Goal: Register for event/course

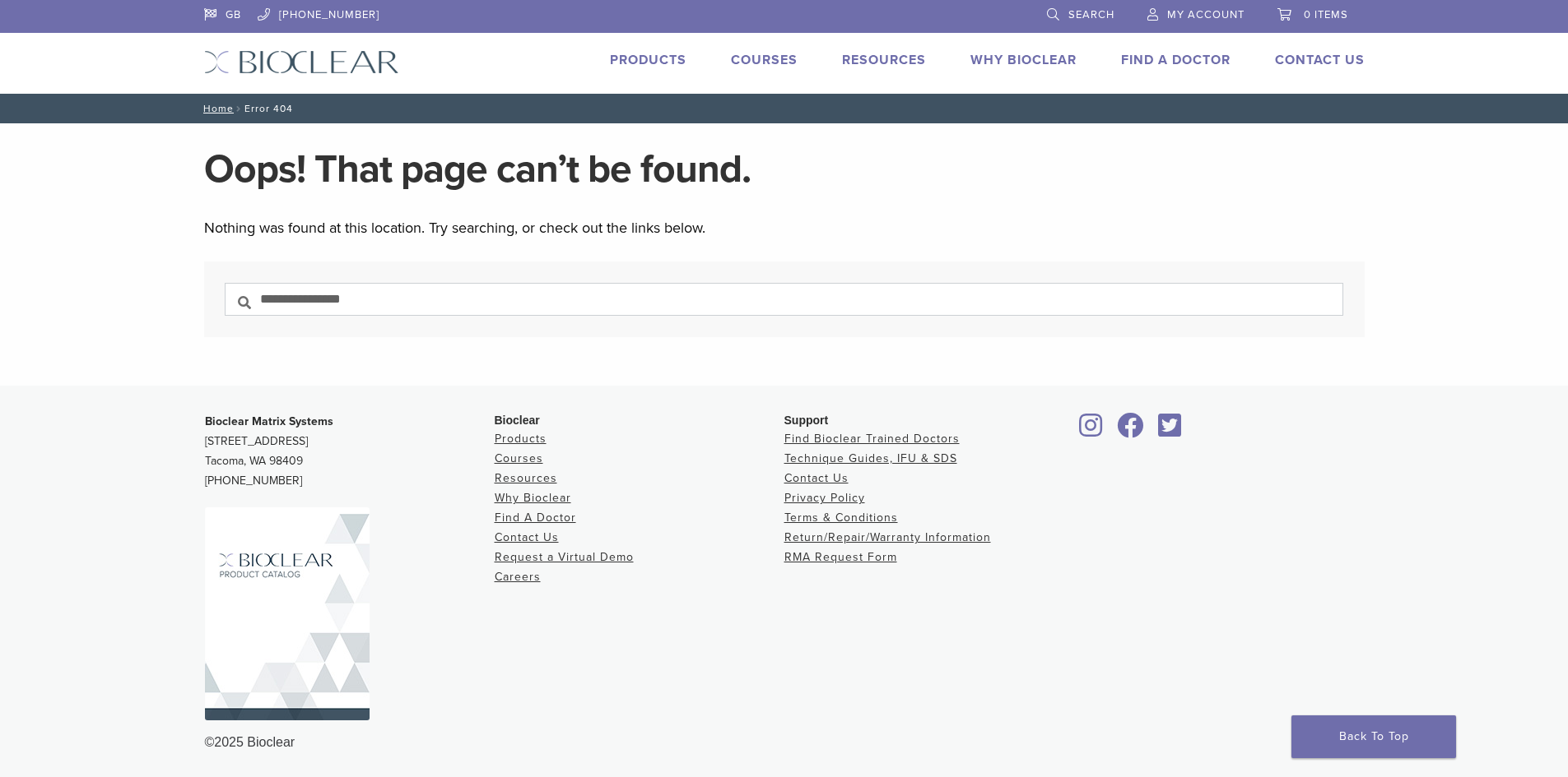
click at [1029, 57] on link "Why Bioclear" at bounding box center [1023, 60] width 106 height 17
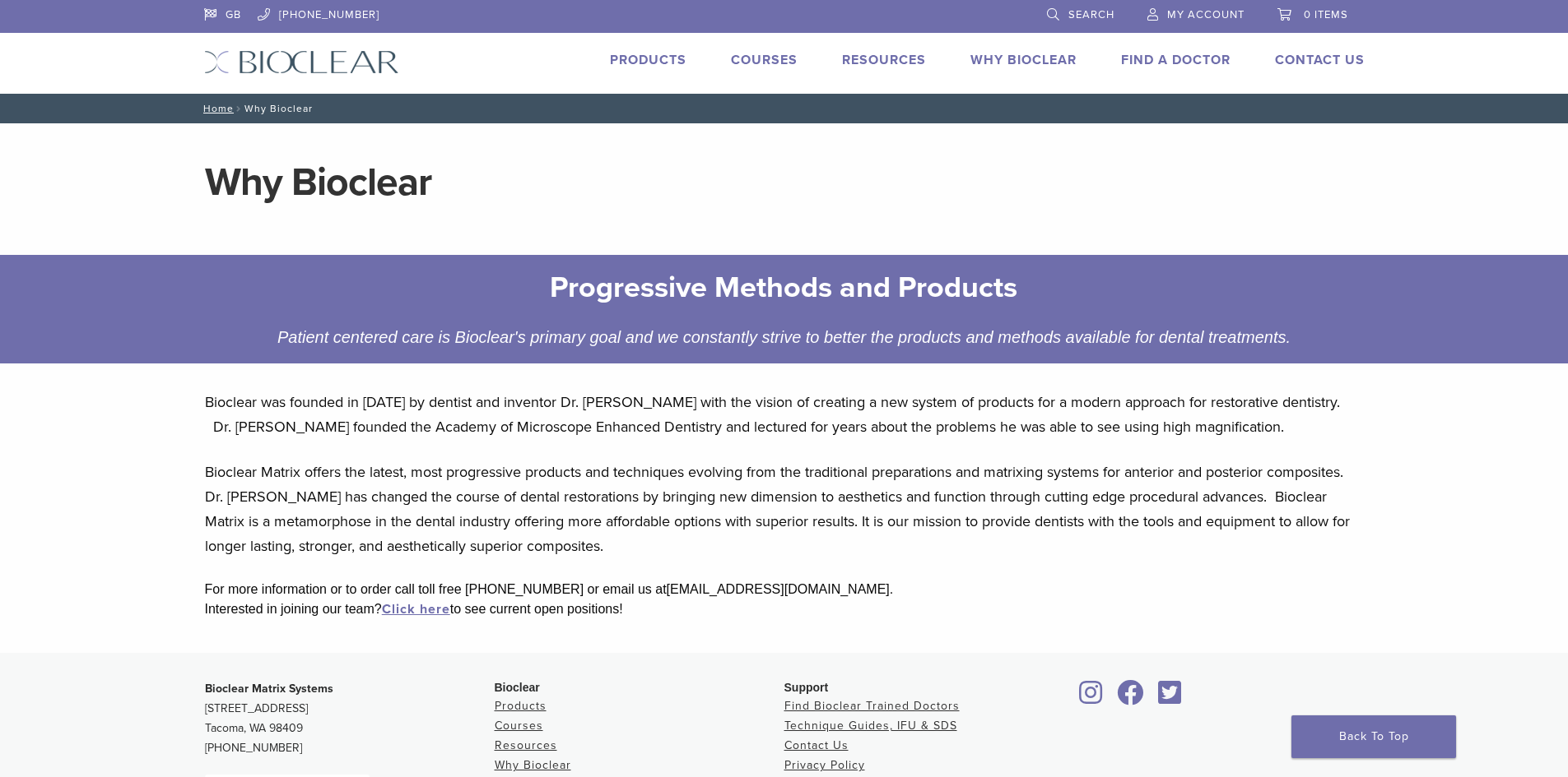
click at [740, 61] on link "Courses" at bounding box center [763, 60] width 66 height 17
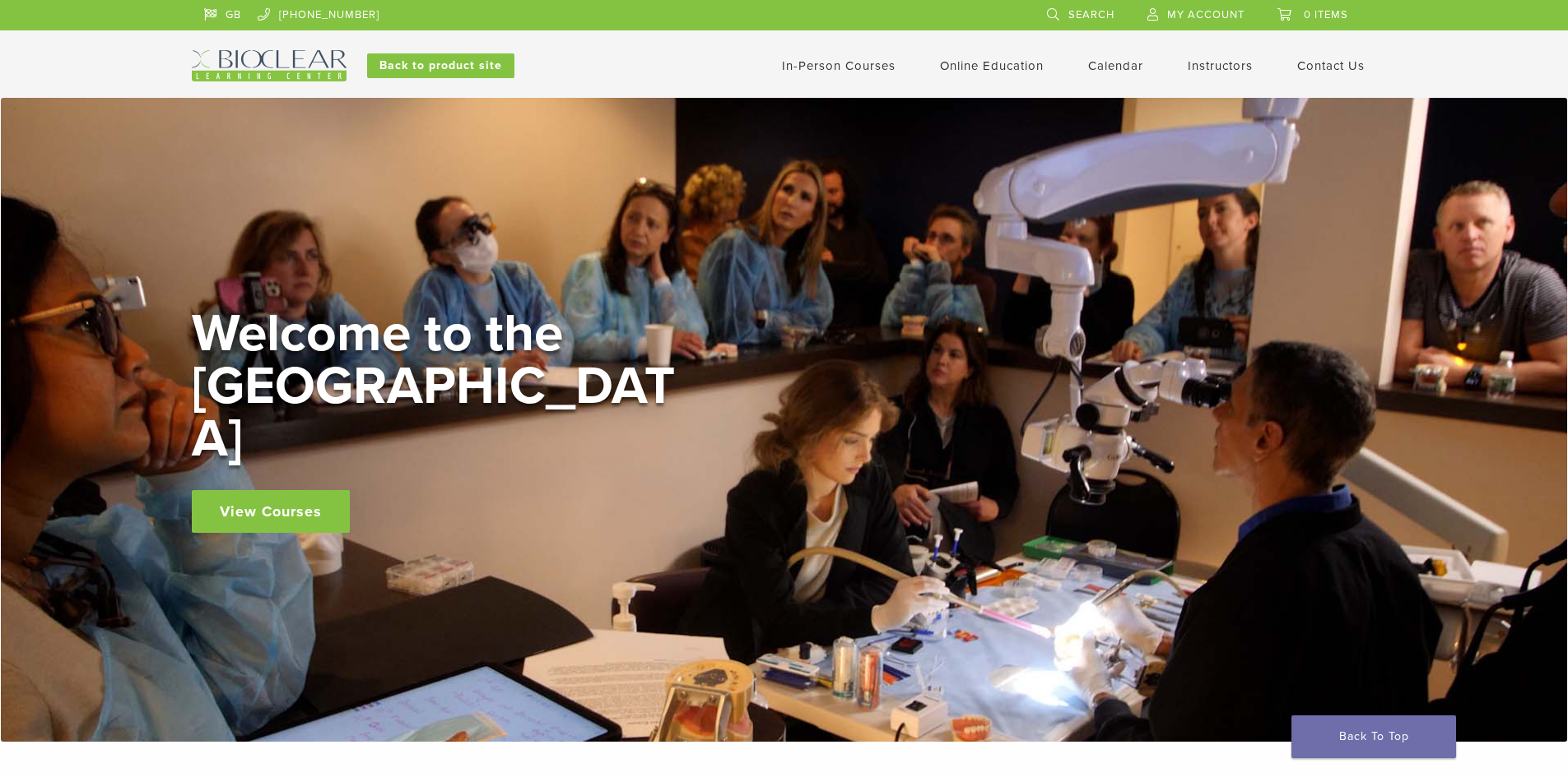
click at [281, 491] on link "View Courses" at bounding box center [271, 512] width 158 height 42
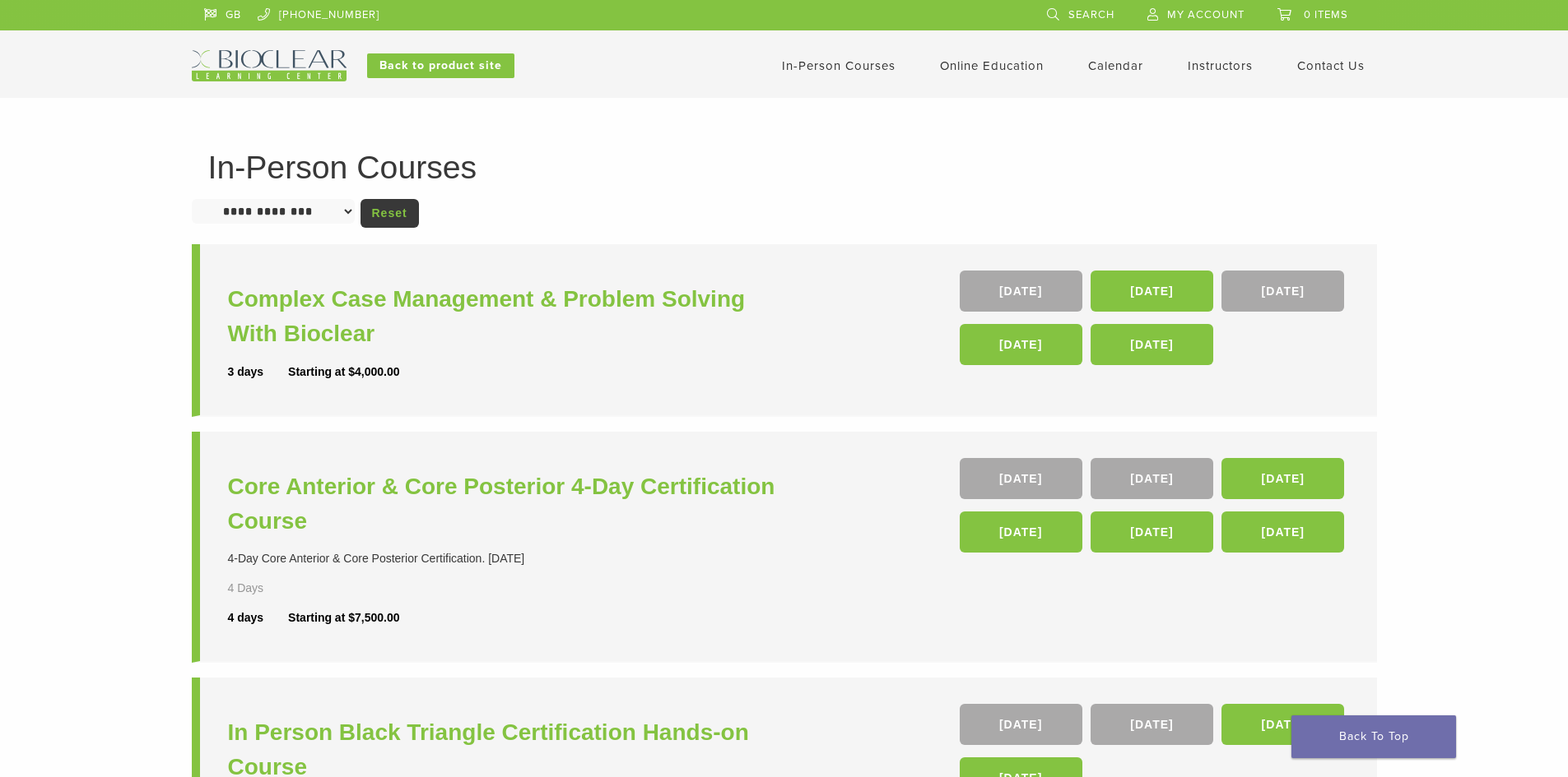
click at [229, 16] on link "GB" at bounding box center [223, 12] width 37 height 25
click at [208, 11] on link "GB" at bounding box center [223, 12] width 37 height 25
